Goal: Task Accomplishment & Management: Manage account settings

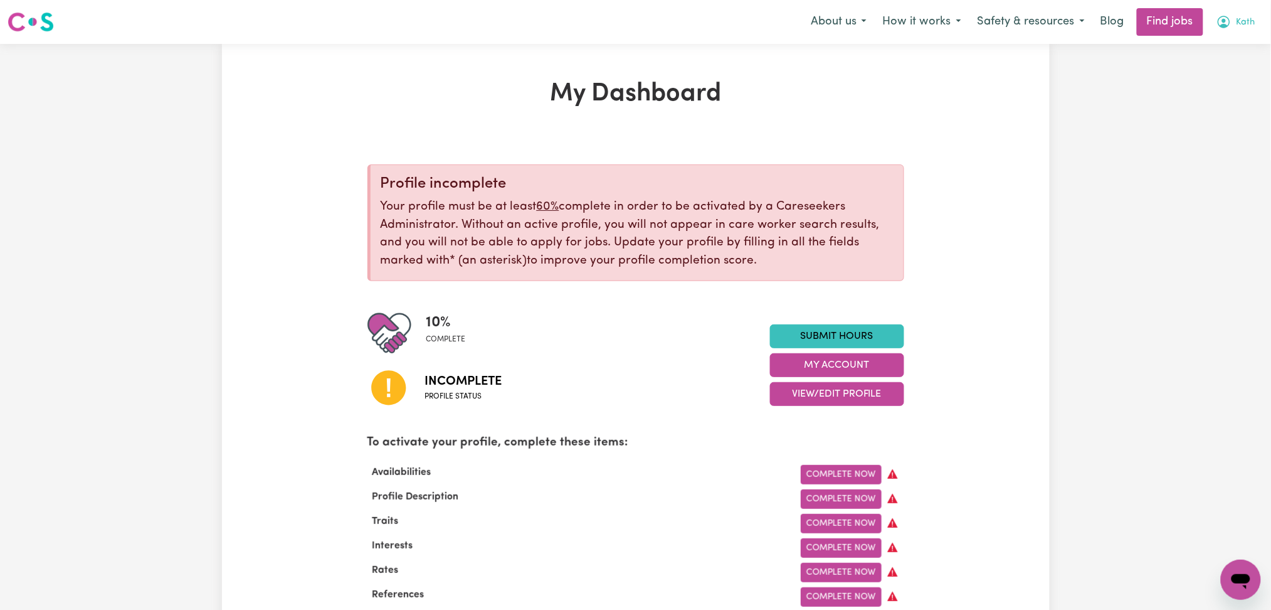
click at [1226, 18] on icon "My Account" at bounding box center [1224, 21] width 15 height 15
click at [1211, 93] on link "Logout" at bounding box center [1213, 96] width 99 height 24
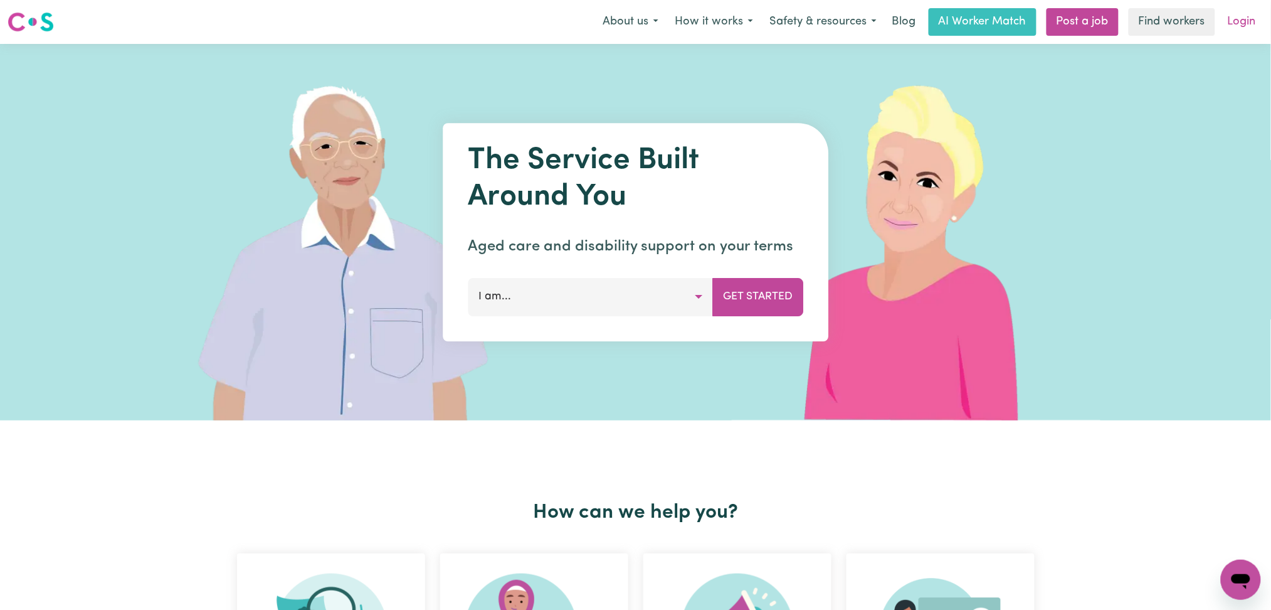
click at [1246, 14] on link "Login" at bounding box center [1241, 22] width 43 height 28
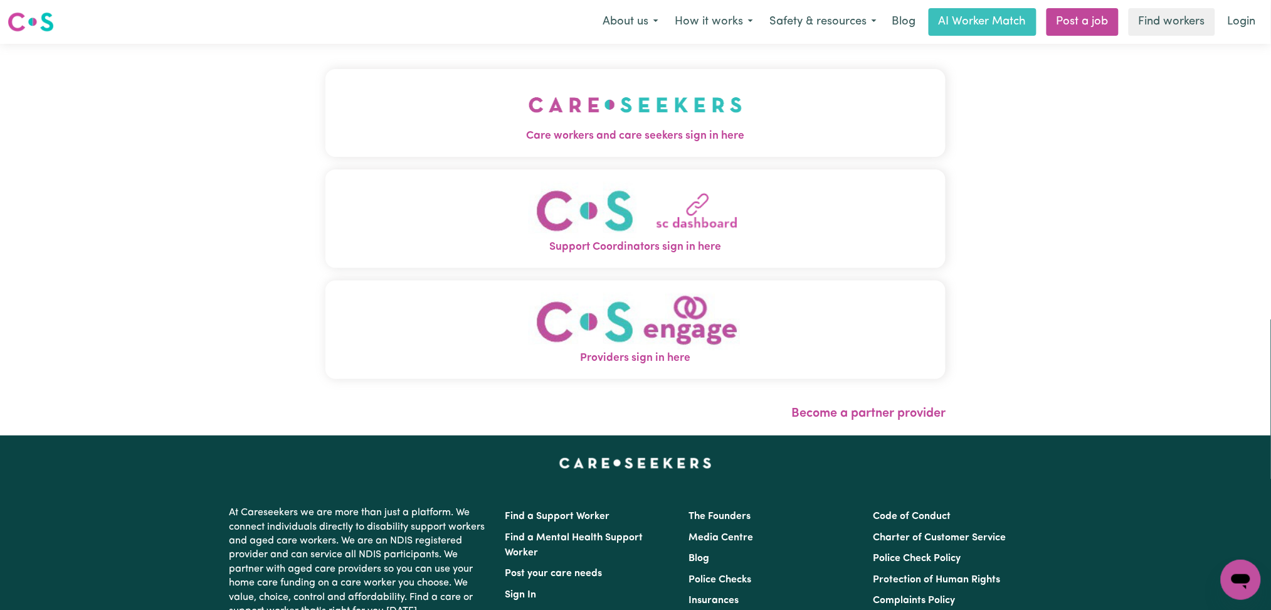
click at [509, 150] on button "Care workers and care seekers sign in here" at bounding box center [635, 113] width 621 height 88
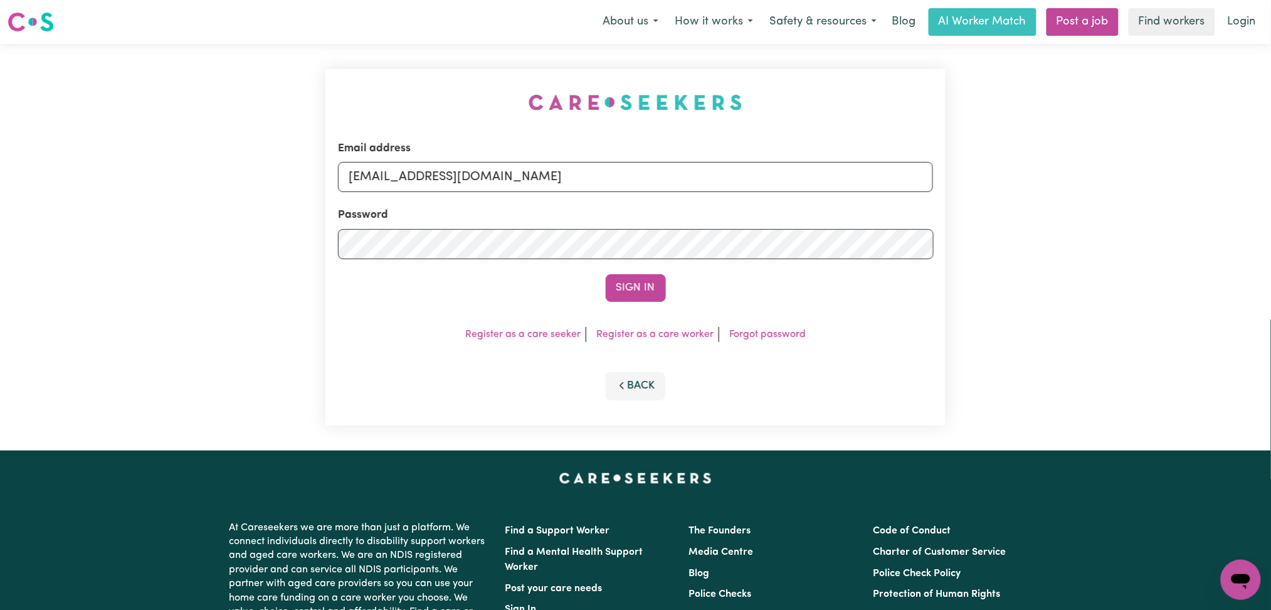
click at [489, 208] on div "Password" at bounding box center [636, 233] width 596 height 52
click at [460, 177] on input "[EMAIL_ADDRESS][DOMAIN_NAME]" at bounding box center [636, 177] width 596 height 30
drag, startPoint x: 416, startPoint y: 170, endPoint x: 761, endPoint y: 172, distance: 345.6
click at [761, 172] on input "Superuser~[EMAIL_ADDRESS][DOMAIN_NAME]" at bounding box center [636, 177] width 596 height 30
type input "Superuser~[EMAIL_ADDRESS][DOMAIN_NAME]"
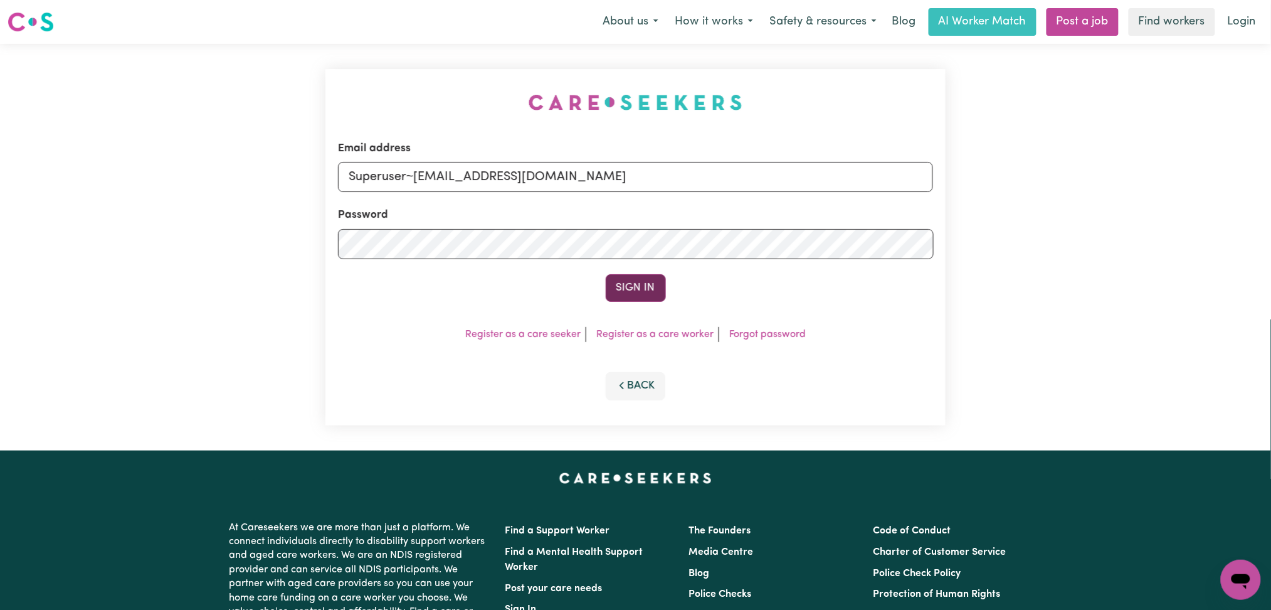
click at [626, 297] on button "Sign In" at bounding box center [636, 288] width 60 height 28
